Goal: Complete application form

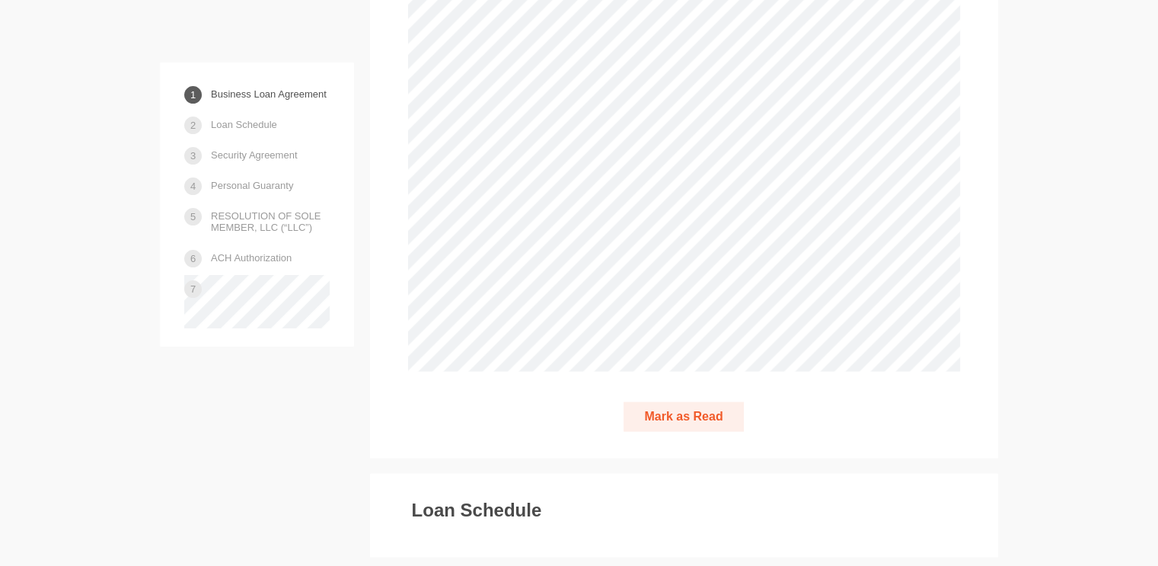
scroll to position [3356, 0]
click at [711, 400] on button "Mark as Read" at bounding box center [684, 415] width 120 height 30
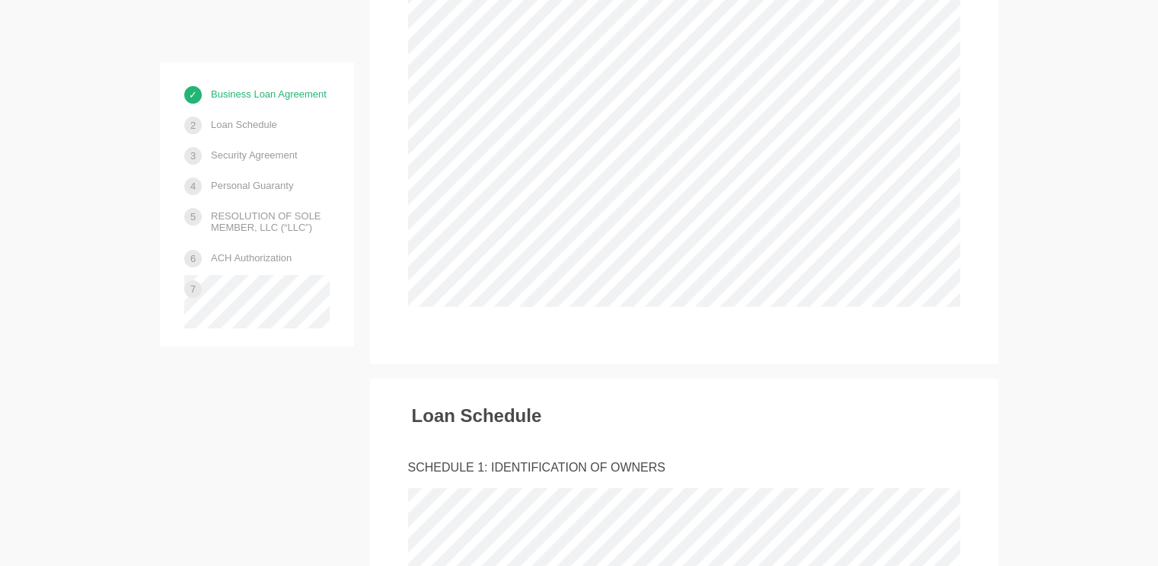
scroll to position [3423, 0]
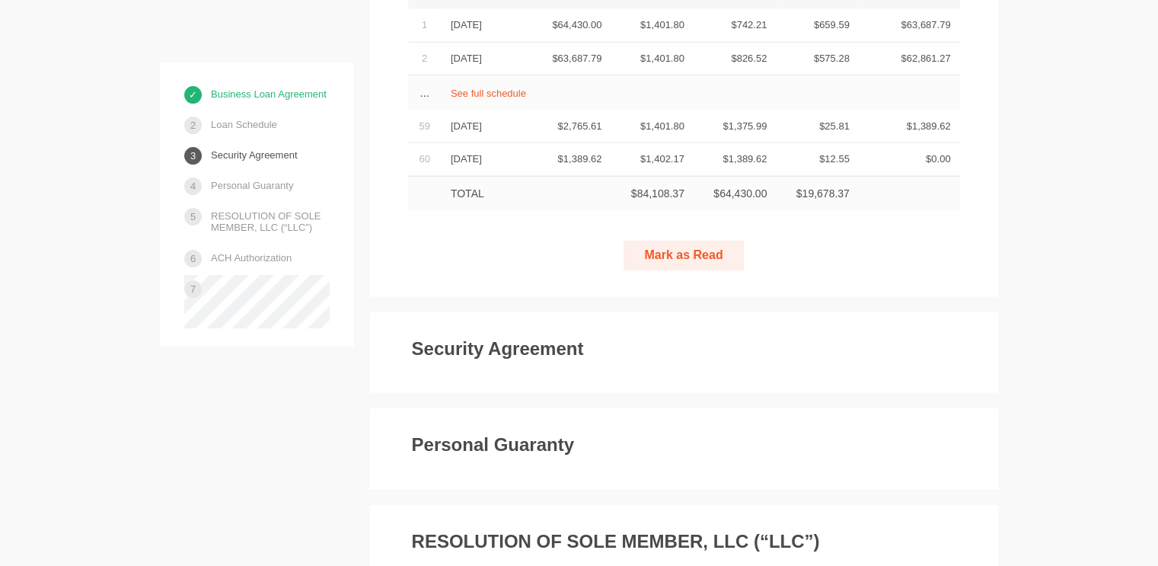
click at [699, 241] on button "Mark as Read" at bounding box center [684, 256] width 120 height 30
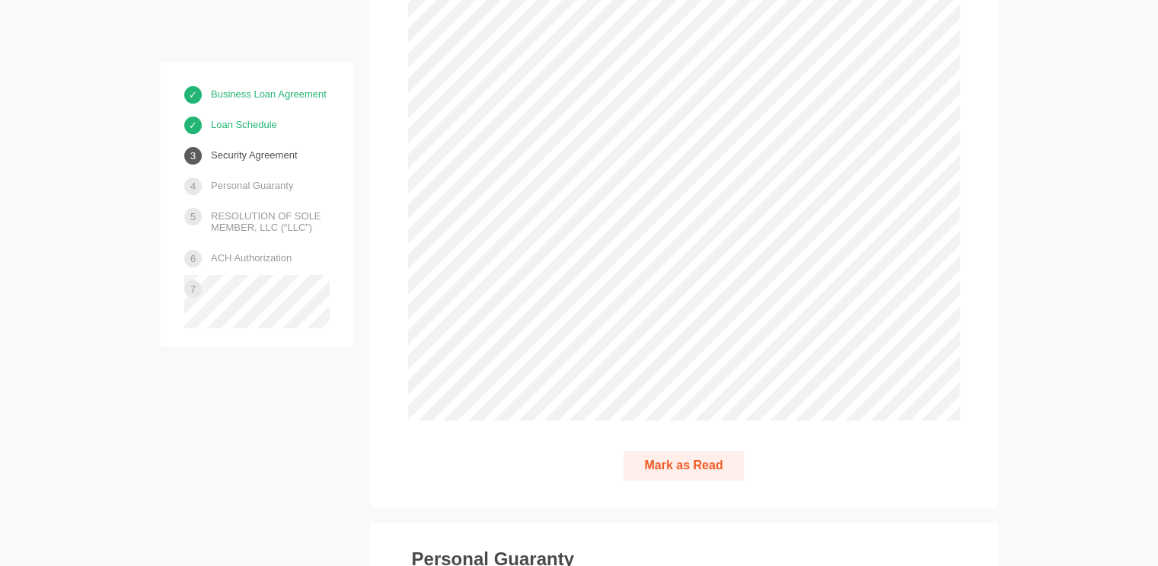
click at [704, 451] on button "Mark as Read" at bounding box center [684, 466] width 120 height 30
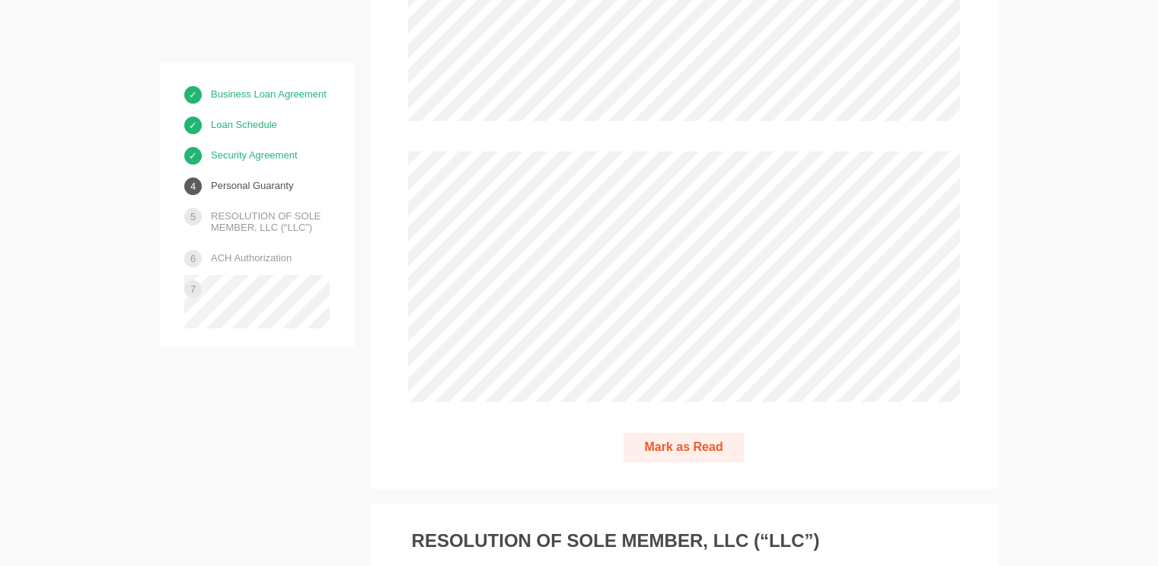
click at [912, 433] on div "Mark as Read" at bounding box center [684, 448] width 552 height 30
click at [720, 433] on button "Mark as Read" at bounding box center [684, 448] width 120 height 30
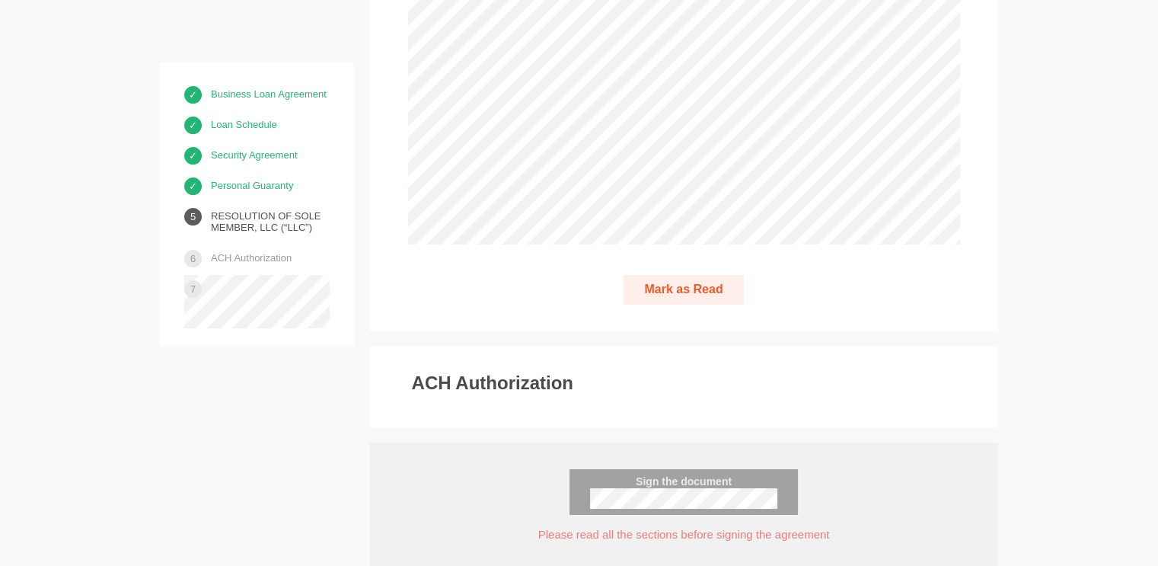
click at [705, 275] on button "Mark as Read" at bounding box center [684, 290] width 120 height 30
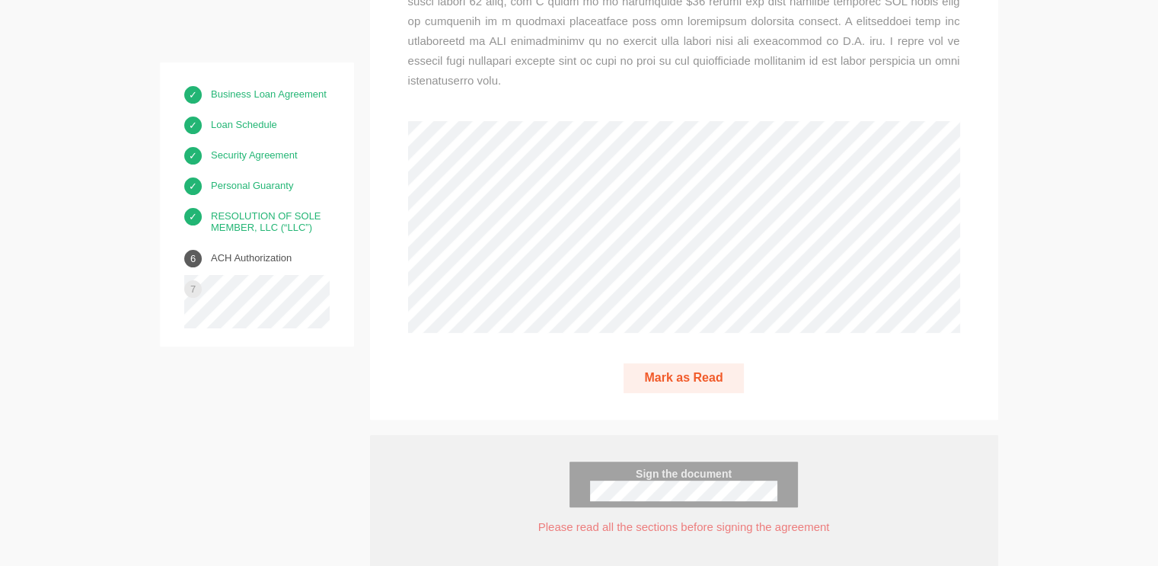
click at [716, 363] on button "Mark as Read" at bounding box center [684, 378] width 120 height 30
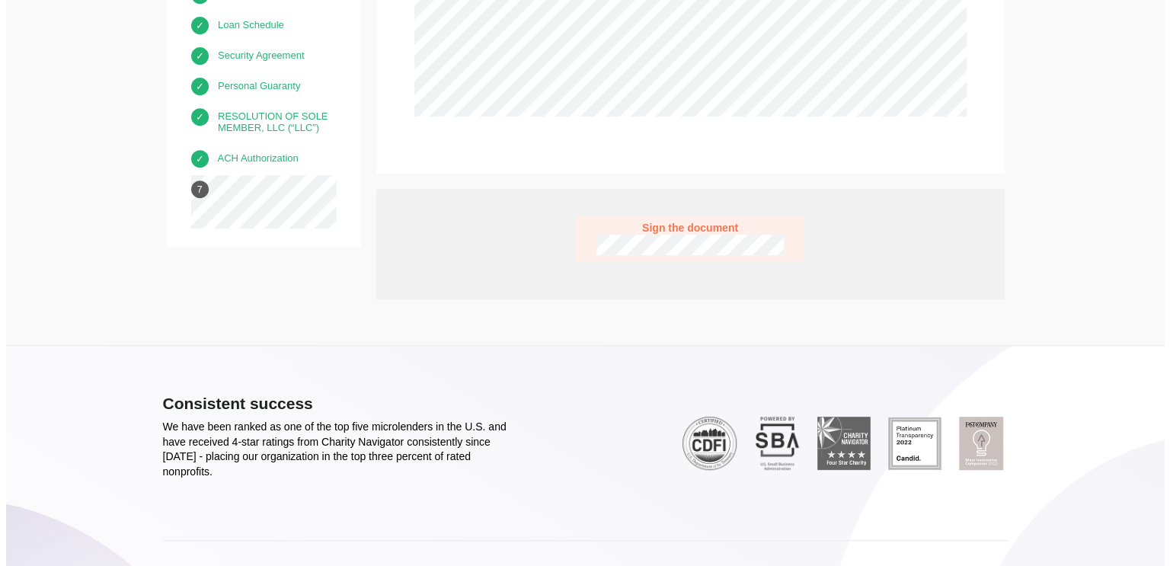
scroll to position [12214, 0]
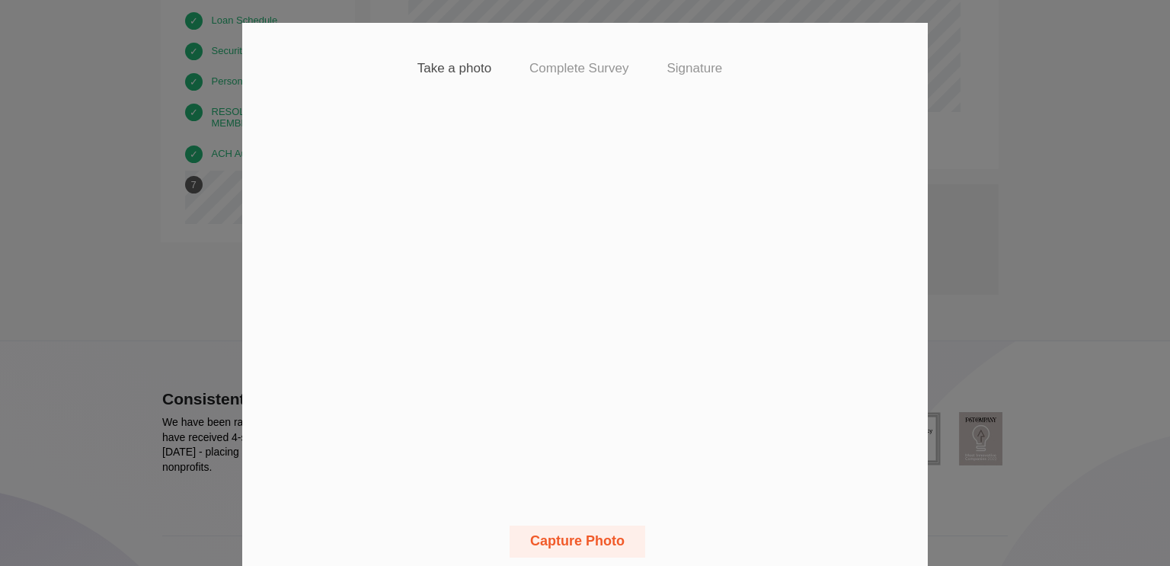
click at [605, 535] on button "Capture Photo" at bounding box center [578, 542] width 136 height 32
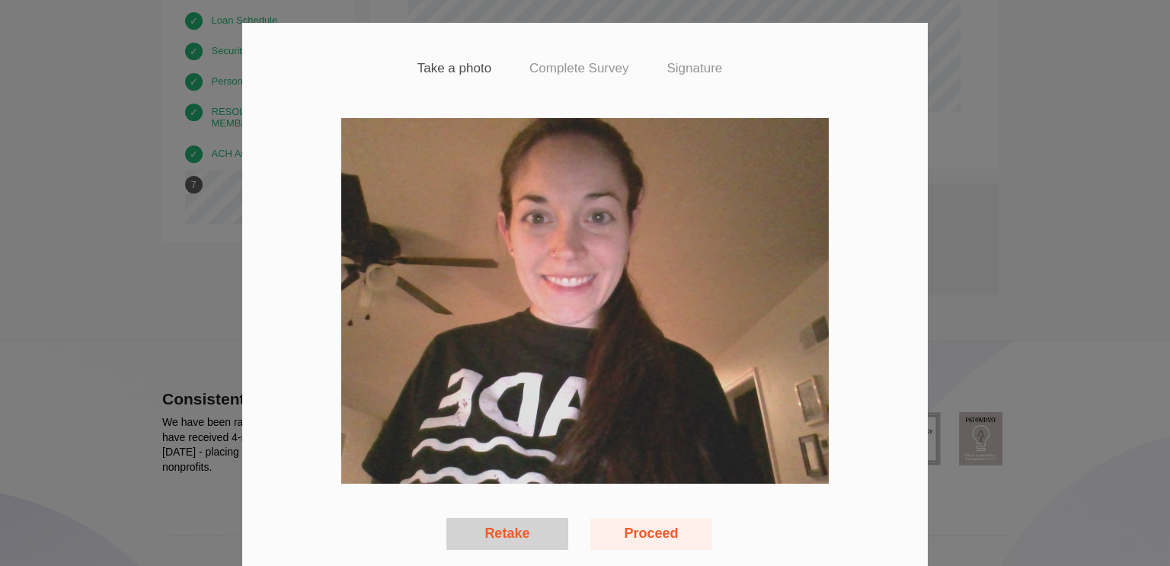
click at [663, 542] on button "Proceed" at bounding box center [651, 534] width 122 height 32
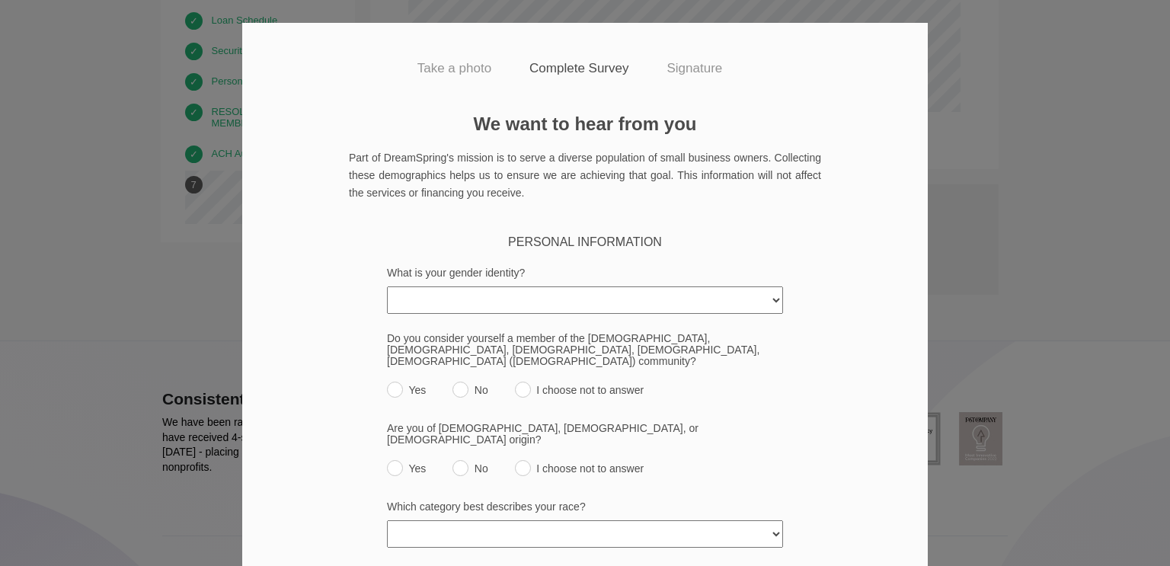
click at [629, 296] on select "[DEMOGRAPHIC_DATA] [DEMOGRAPHIC_DATA] [DEMOGRAPHIC_DATA] [DEMOGRAPHIC_DATA]/Thi…" at bounding box center [585, 299] width 396 height 27
select select "[DEMOGRAPHIC_DATA]"
click at [387, 286] on select "[DEMOGRAPHIC_DATA] [DEMOGRAPHIC_DATA] [DEMOGRAPHIC_DATA] [DEMOGRAPHIC_DATA]/Thi…" at bounding box center [585, 299] width 396 height 27
click at [452, 382] on input "No" at bounding box center [460, 390] width 16 height 16
radio input "true"
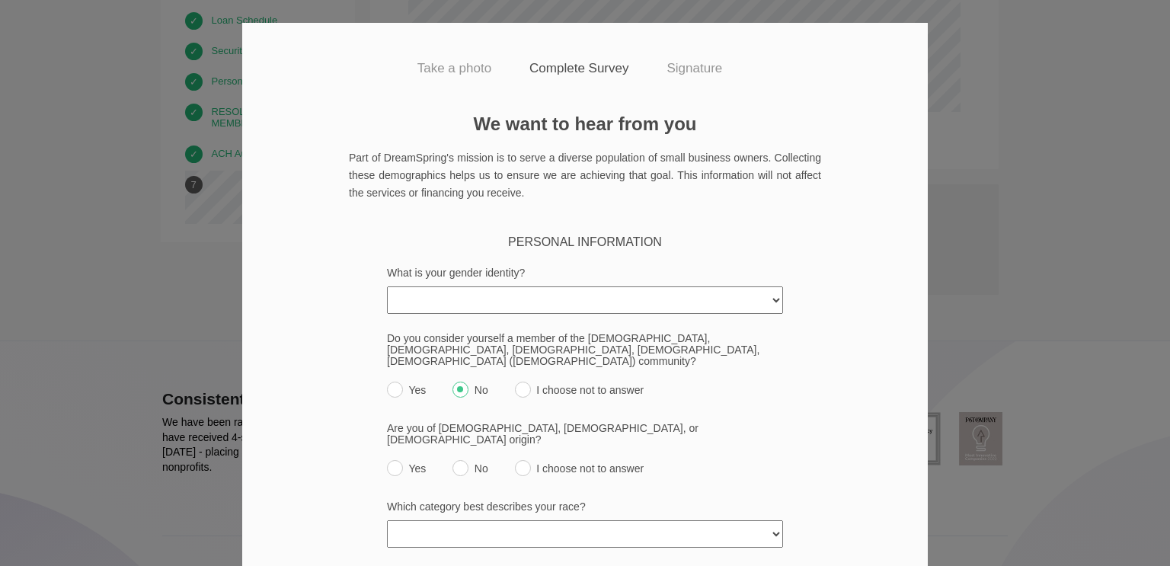
click at [454, 460] on input "No" at bounding box center [460, 468] width 16 height 16
radio input "true"
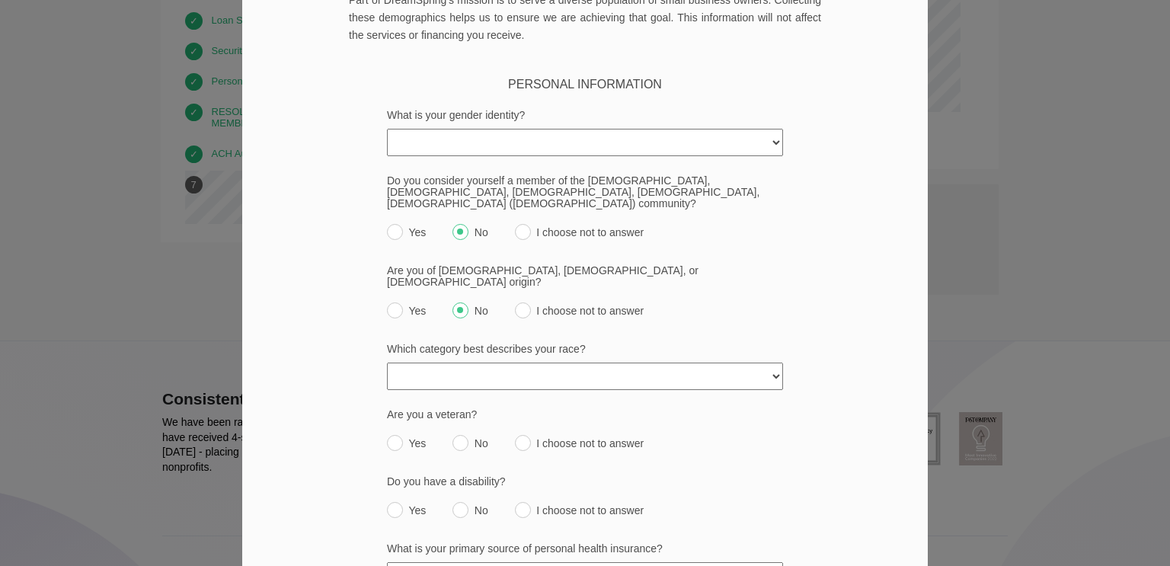
scroll to position [159, 0]
click at [638, 363] on select "[DEMOGRAPHIC_DATA] or [US_STATE][DEMOGRAPHIC_DATA] Black or [DEMOGRAPHIC_DATA] …" at bounding box center [585, 374] width 396 height 27
select select "white"
click at [387, 361] on select "[DEMOGRAPHIC_DATA] or [US_STATE][DEMOGRAPHIC_DATA] Black or [DEMOGRAPHIC_DATA] …" at bounding box center [585, 374] width 396 height 27
click at [453, 433] on input "No" at bounding box center [460, 441] width 16 height 16
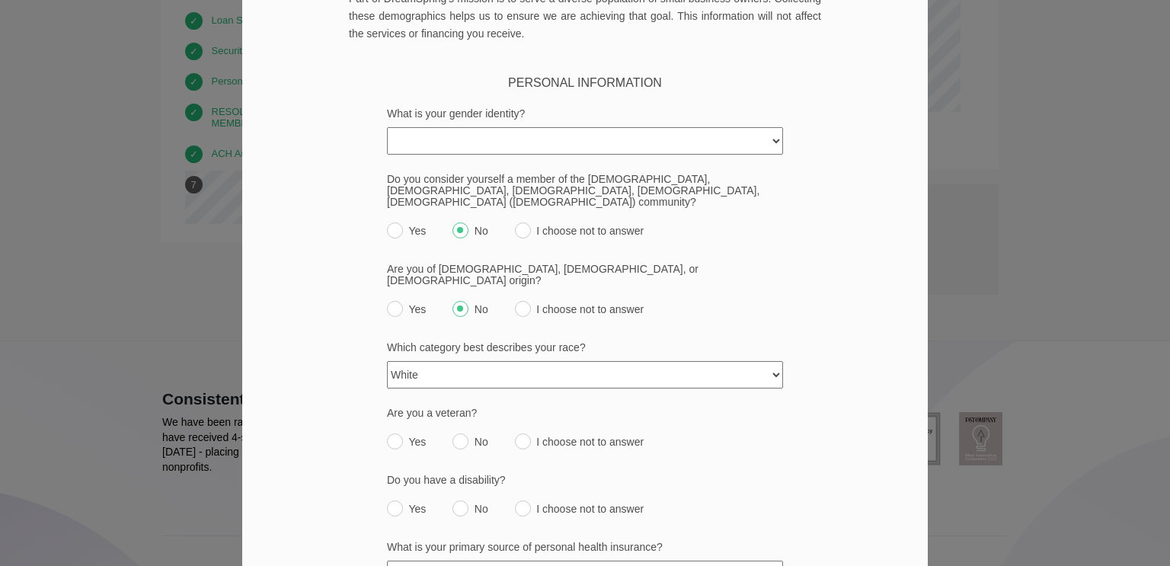
radio input "true"
click at [452, 500] on input "No" at bounding box center [460, 508] width 16 height 16
radio input "true"
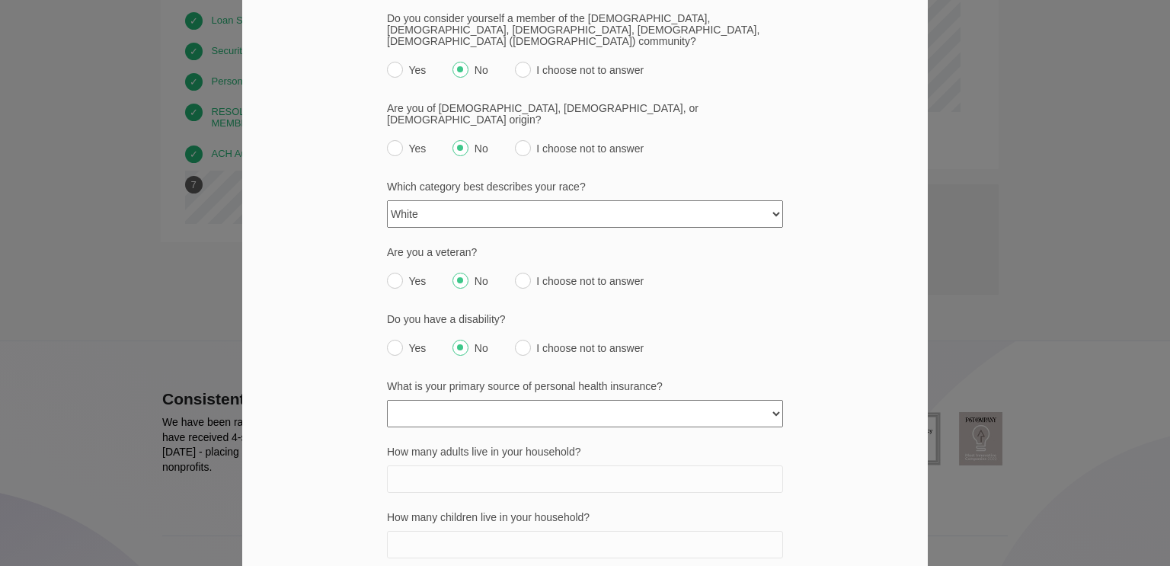
scroll to position [345, 0]
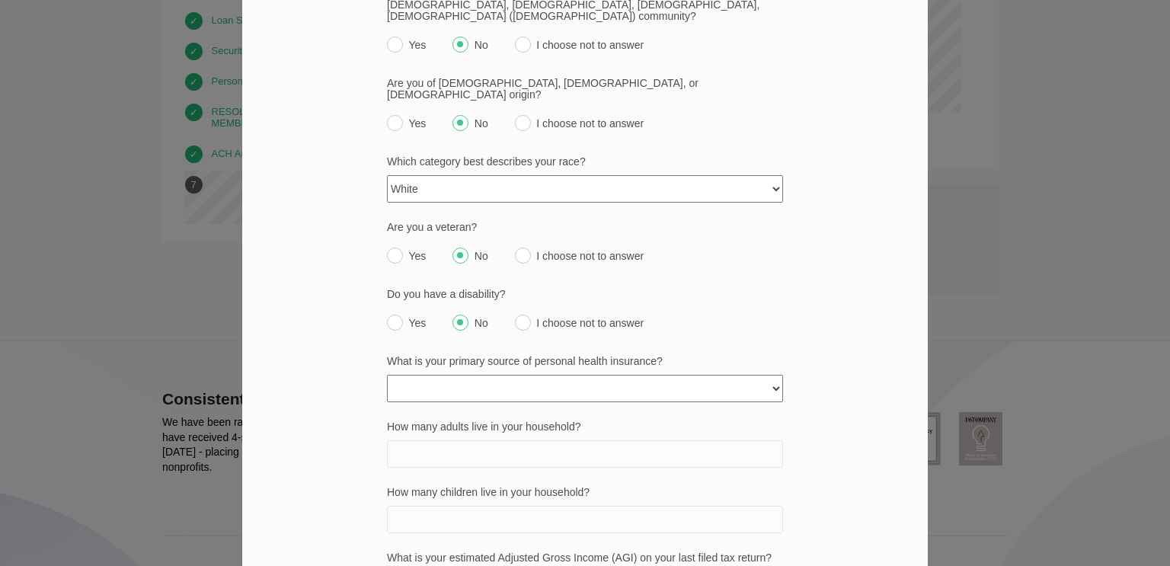
click at [614, 375] on select "None Private policy My business Medicaid/Medicare Other state funded Another jo…" at bounding box center [585, 388] width 396 height 27
click at [387, 375] on select "None Private policy My business Medicaid/Medicare Other state funded Another jo…" at bounding box center [585, 388] width 396 height 27
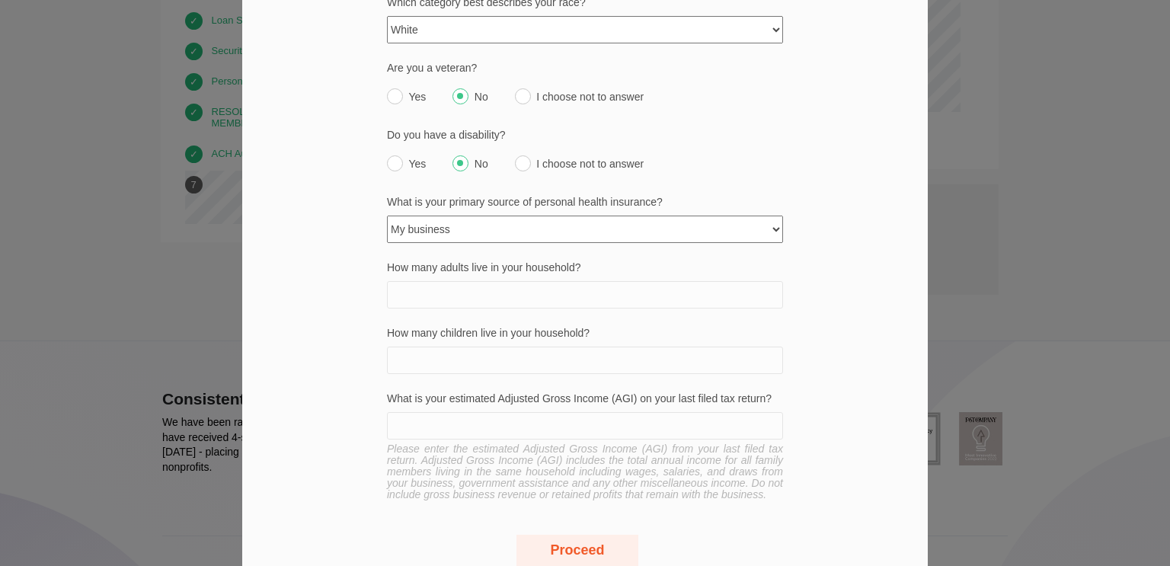
scroll to position [531, 0]
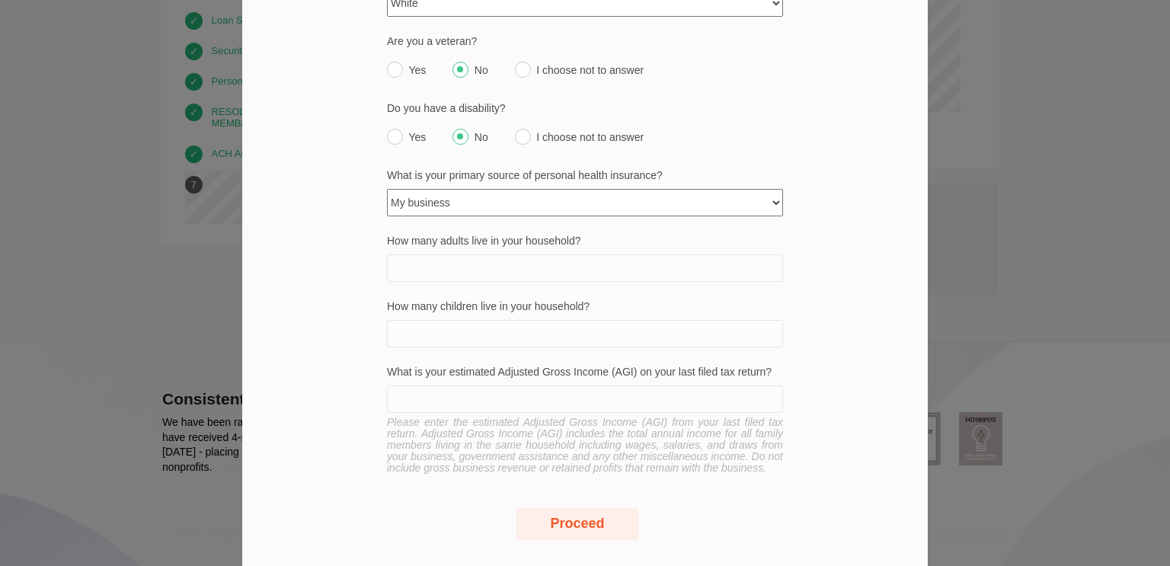
click at [751, 189] on select "None Private policy My business Medicaid/Medicare Other state funded Another jo…" at bounding box center [585, 202] width 396 height 27
select select "another_job"
click at [387, 189] on select "None Private policy My business Medicaid/Medicare Other state funded Another jo…" at bounding box center [585, 202] width 396 height 27
click at [668, 254] on input "How many adults live in your household?" at bounding box center [585, 267] width 396 height 27
type input "2"
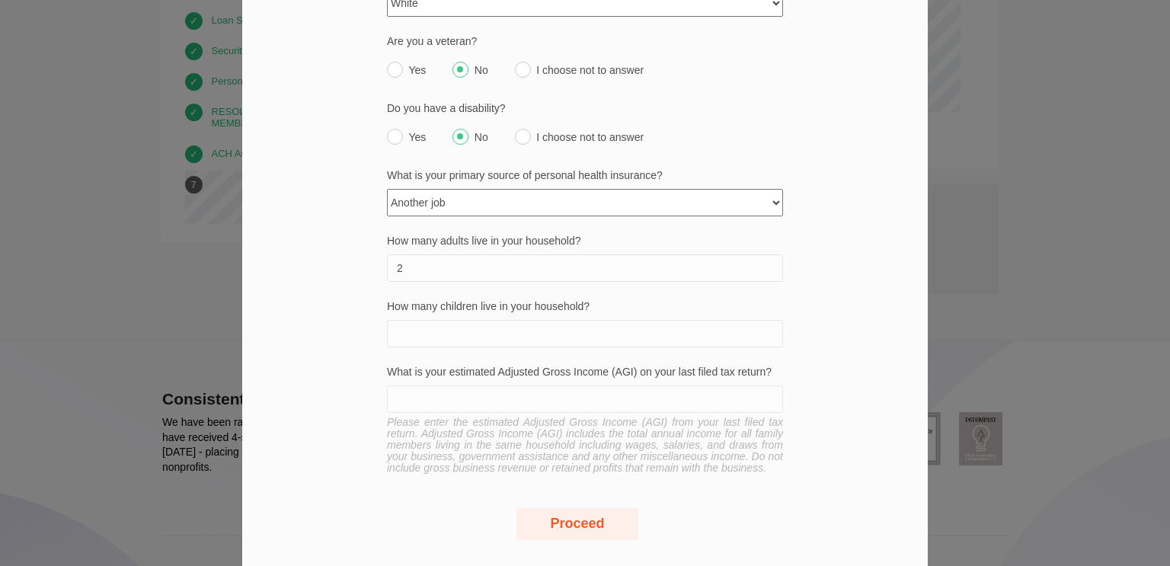
click at [577, 320] on input "How many children live in your household?" at bounding box center [585, 333] width 396 height 27
type input "2"
click at [652, 385] on input "What is your estimated Adjusted Gross Income (AGI) on your last filed tax retur…" at bounding box center [585, 398] width 396 height 27
click at [393, 385] on input "62,000" at bounding box center [585, 398] width 396 height 27
click at [580, 503] on div "Proceed" at bounding box center [584, 532] width 685 height 78
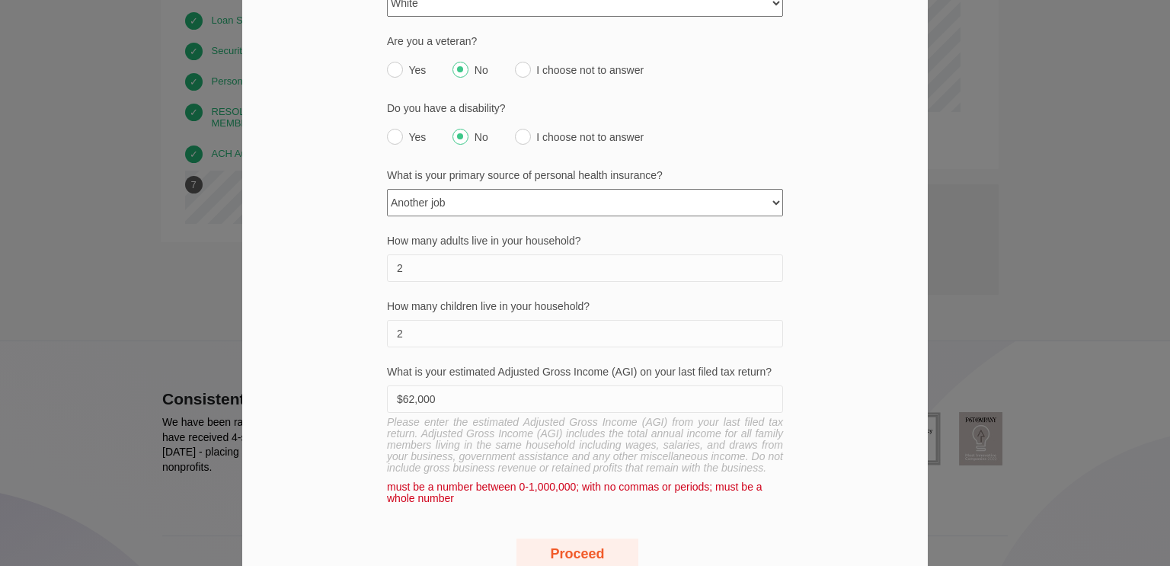
click at [417, 385] on input "$62,000" at bounding box center [585, 398] width 396 height 27
click at [551, 385] on input "$62,000" at bounding box center [585, 398] width 396 height 27
click at [596, 538] on button "Proceed" at bounding box center [577, 554] width 122 height 32
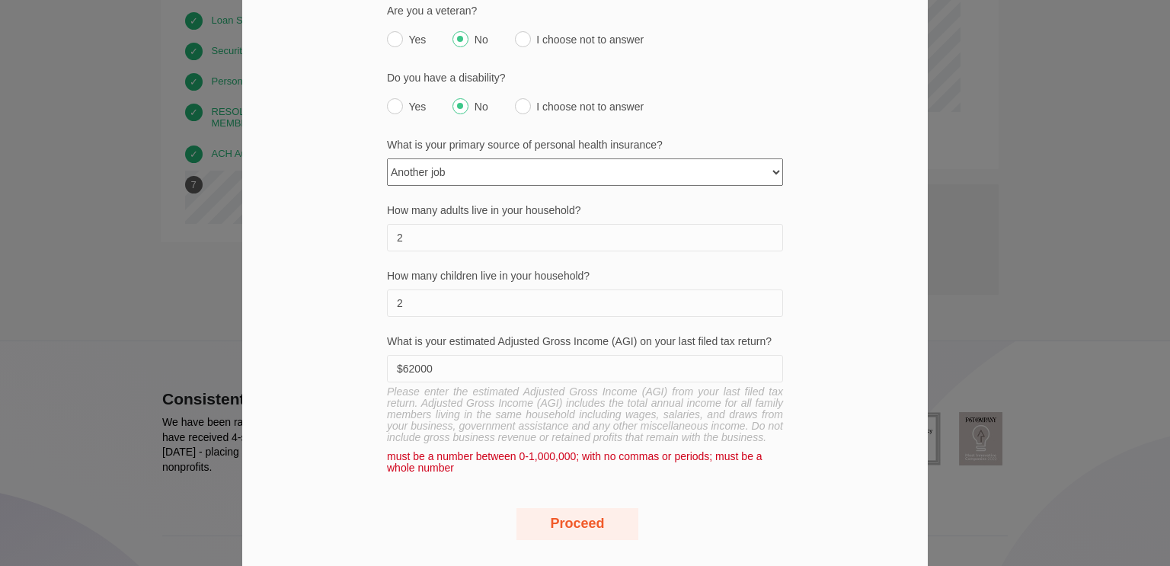
click at [589, 508] on button "Proceed" at bounding box center [577, 524] width 122 height 32
click at [568, 508] on button "Proceed" at bounding box center [577, 524] width 122 height 32
click at [397, 355] on input "$62000" at bounding box center [585, 368] width 396 height 27
type input "62000"
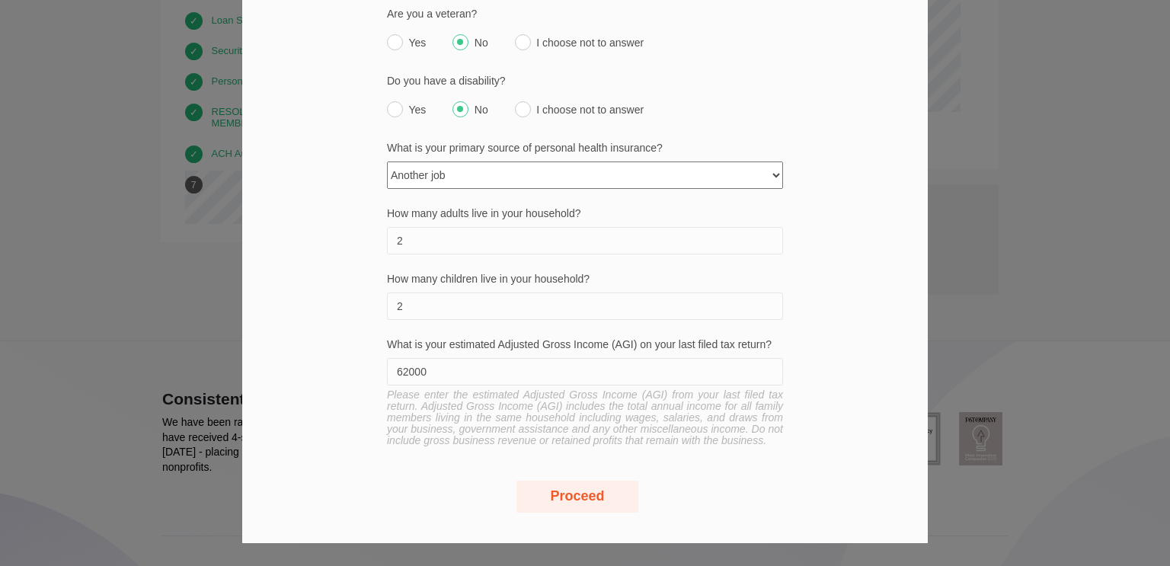
scroll to position [531, 0]
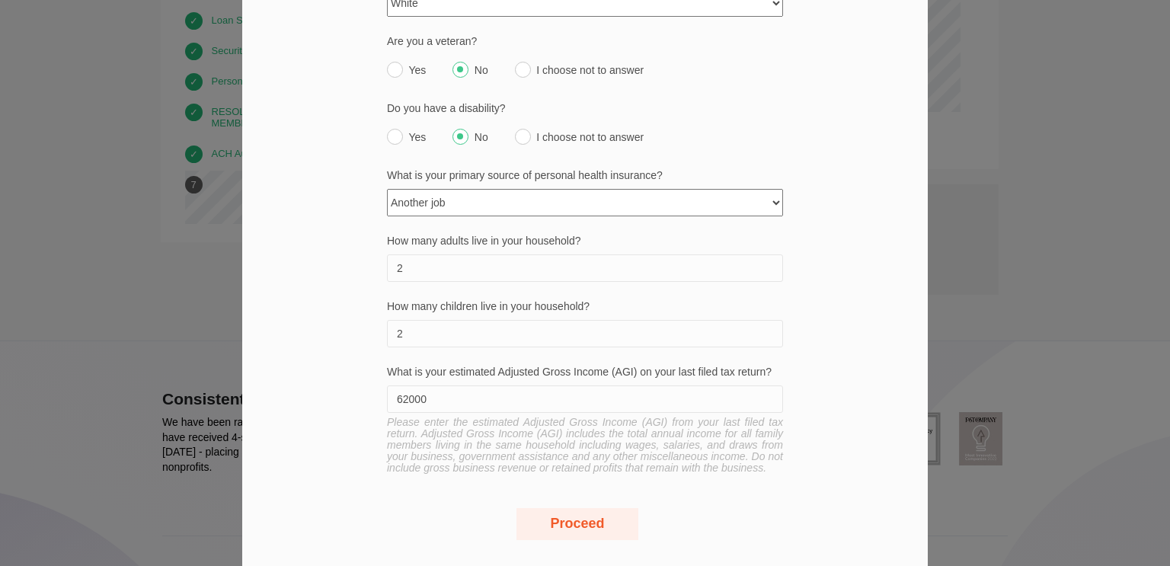
click at [586, 508] on button "Proceed" at bounding box center [577, 524] width 122 height 32
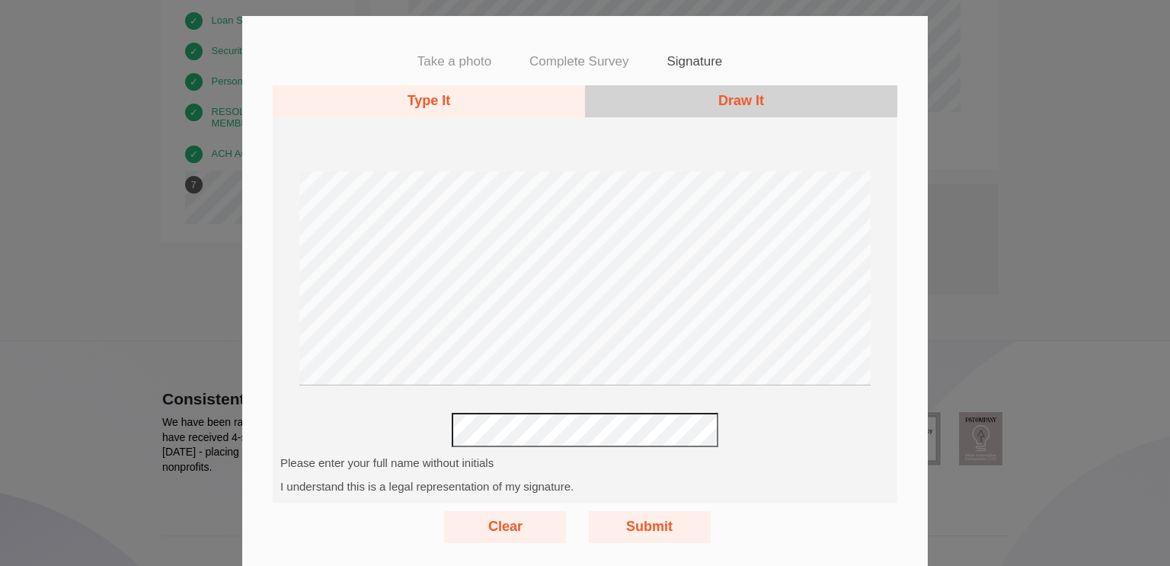
scroll to position [43, 0]
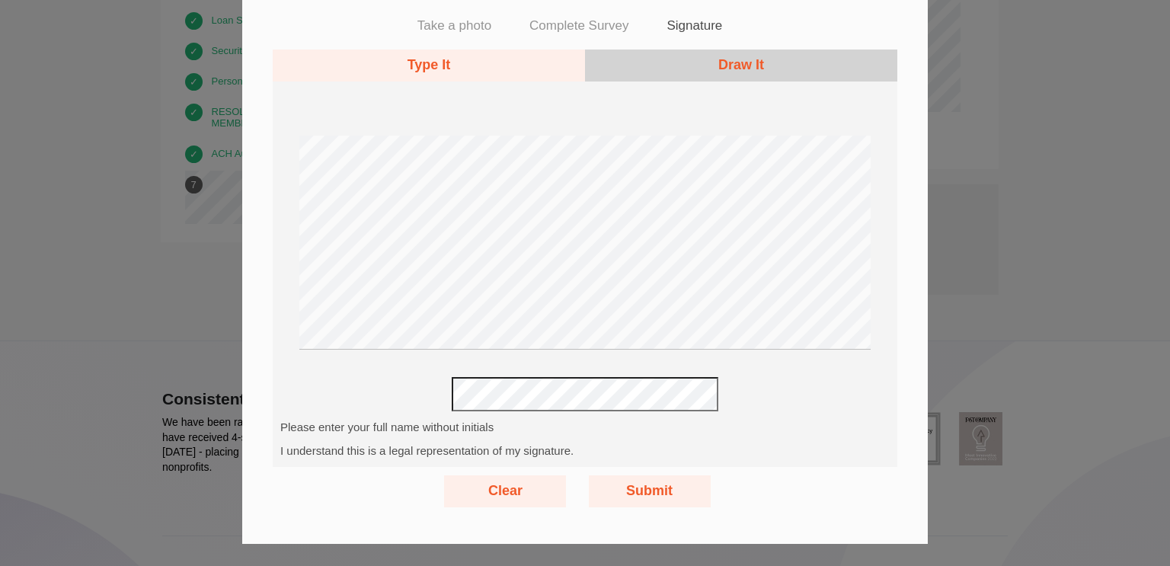
click at [775, 58] on button "Draw It" at bounding box center [741, 66] width 312 height 32
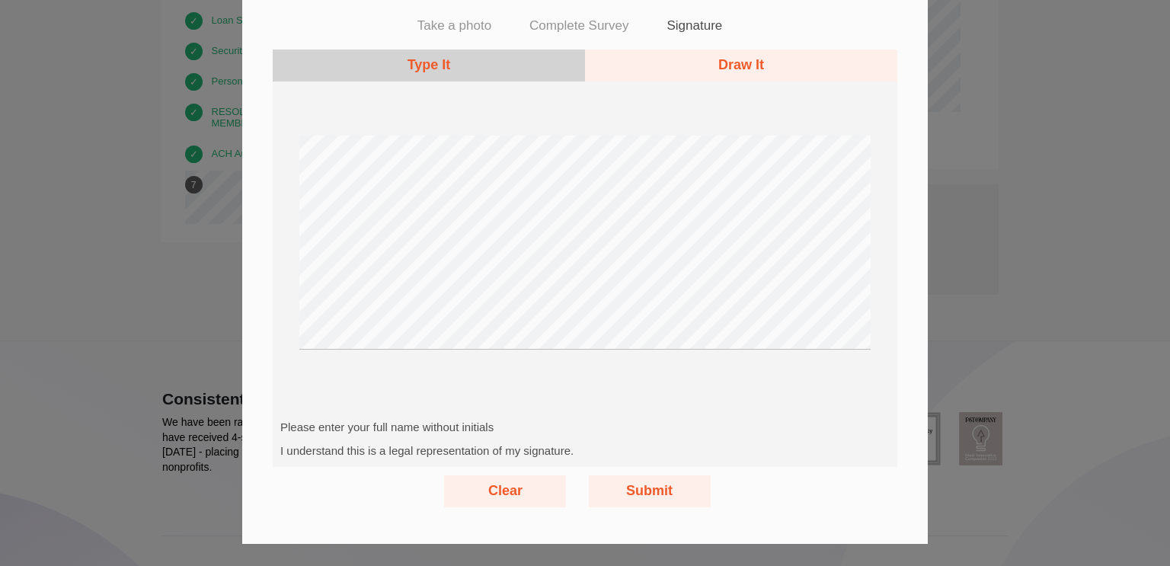
click at [510, 73] on button "Type It" at bounding box center [429, 66] width 312 height 32
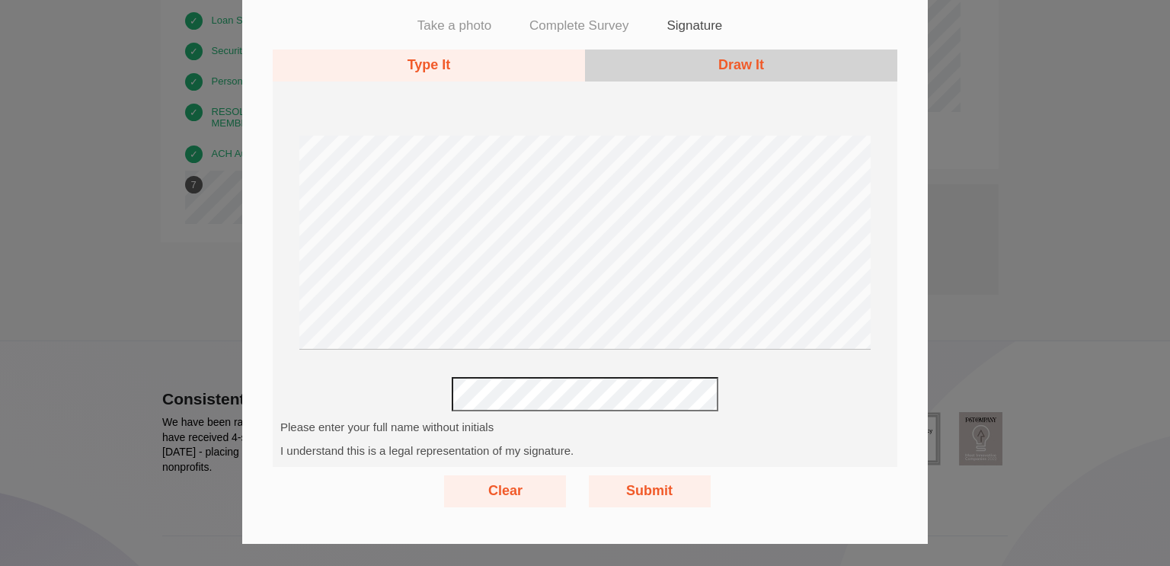
click at [660, 493] on button "Submit" at bounding box center [650, 491] width 122 height 32
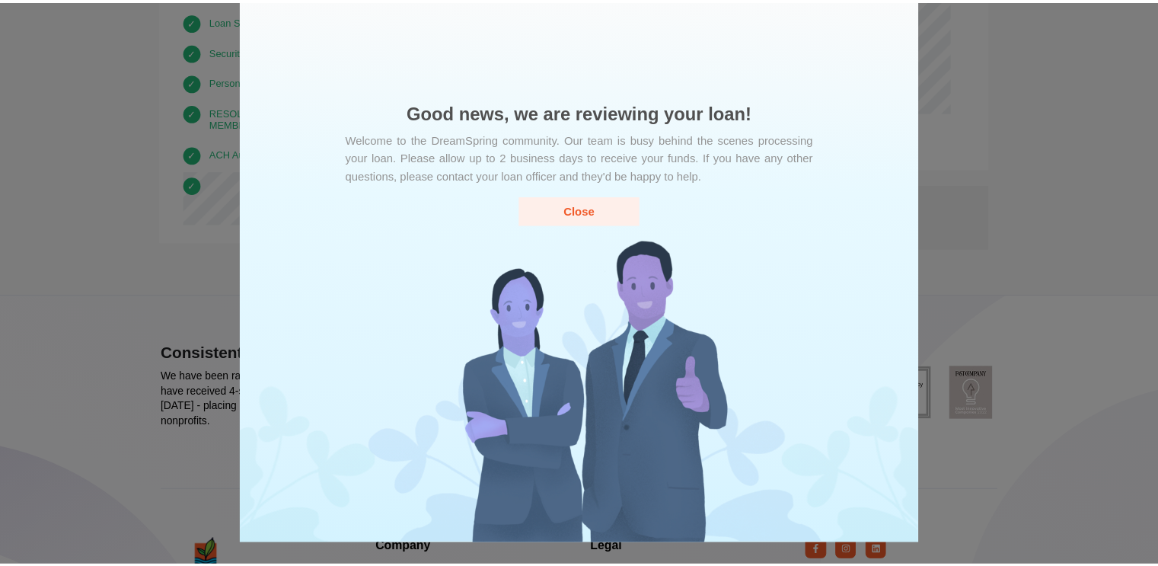
scroll to position [0, 0]
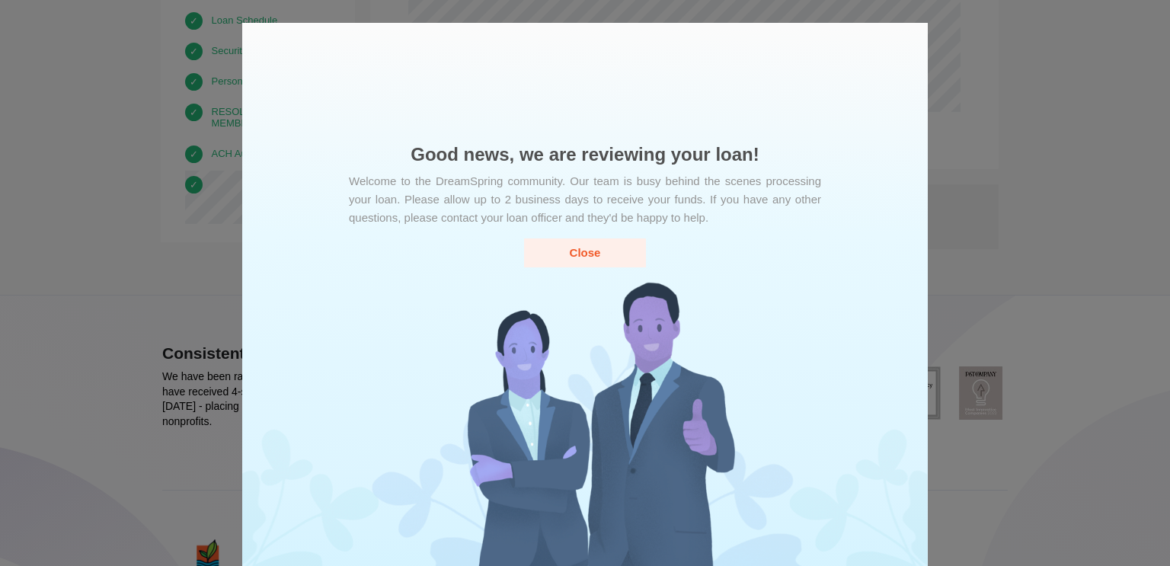
click at [603, 248] on button "Close" at bounding box center [585, 252] width 122 height 28
